Goal: Find specific page/section: Find specific page/section

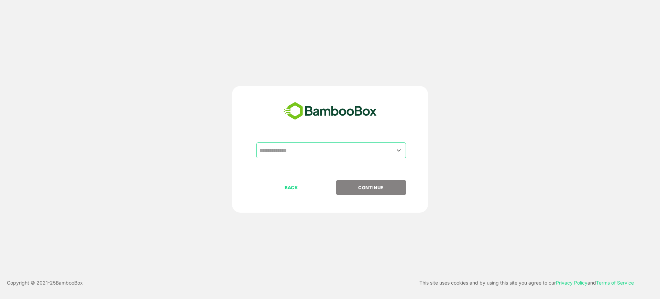
click at [323, 158] on div "​" at bounding box center [330, 150] width 149 height 16
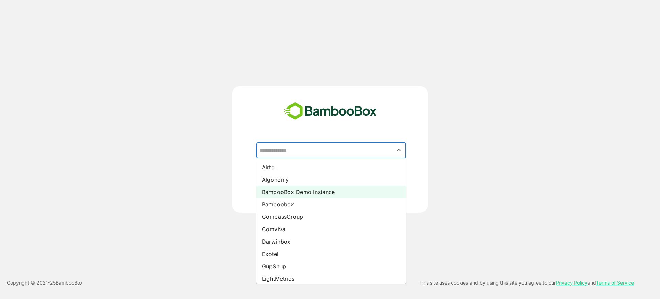
scroll to position [43, 0]
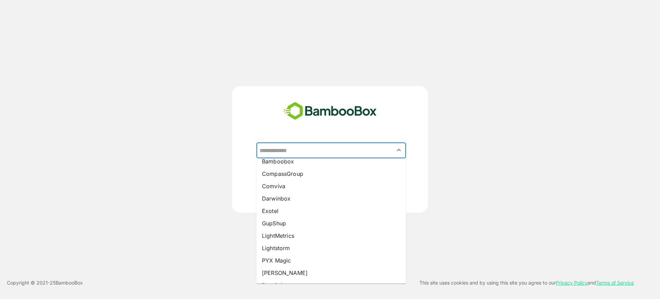
click at [297, 219] on li "GupShup" at bounding box center [330, 223] width 149 height 12
type input "*******"
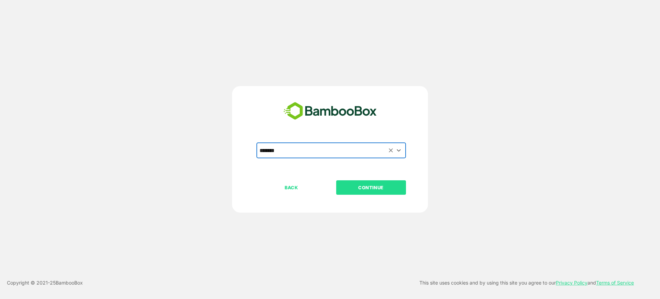
click at [366, 188] on p "CONTINUE" at bounding box center [370, 187] width 69 height 8
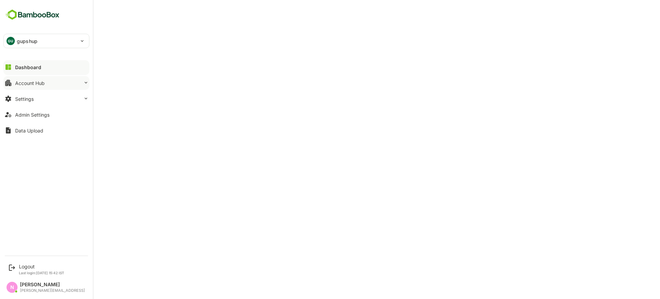
click at [72, 79] on button "Account Hub" at bounding box center [46, 83] width 86 height 14
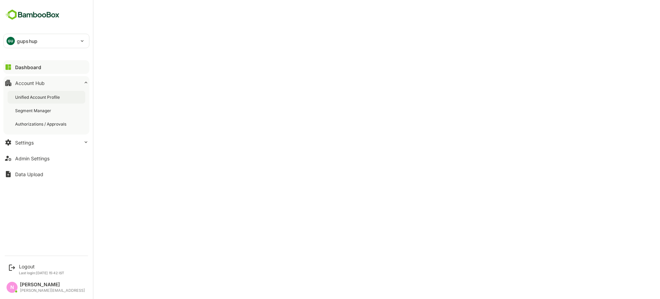
click at [78, 97] on div "Unified Account Profile" at bounding box center [47, 97] width 78 height 13
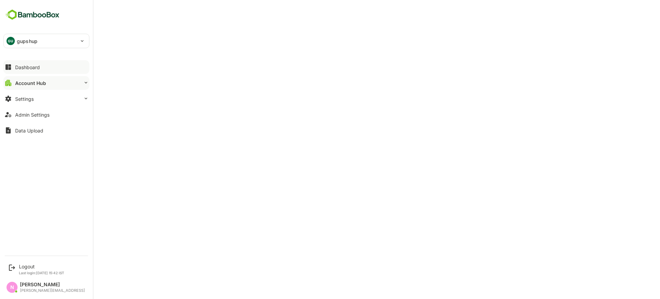
click at [30, 71] on button "Dashboard" at bounding box center [46, 67] width 86 height 14
